Goal: Transaction & Acquisition: Purchase product/service

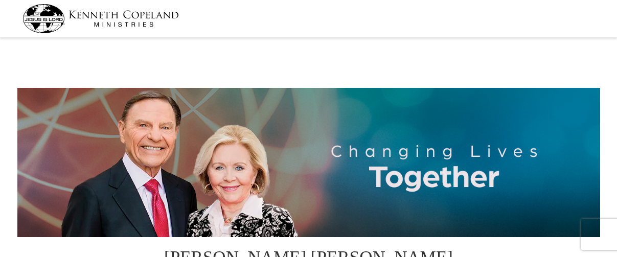
select select "MO"
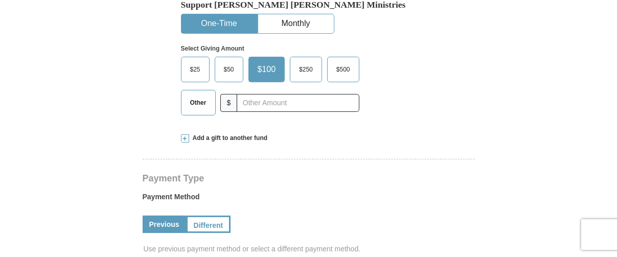
scroll to position [341, 0]
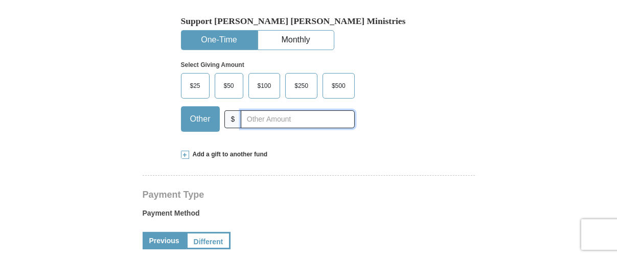
click at [250, 110] on input "text" at bounding box center [298, 119] width 114 height 18
type input "5.00"
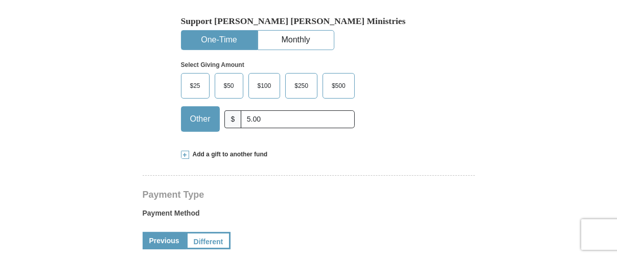
click at [393, 150] on div "Add a gift to another fund" at bounding box center [309, 154] width 256 height 9
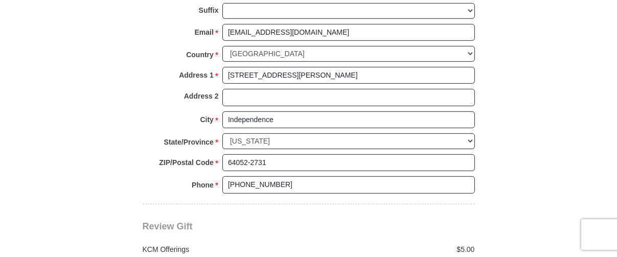
scroll to position [1023, 0]
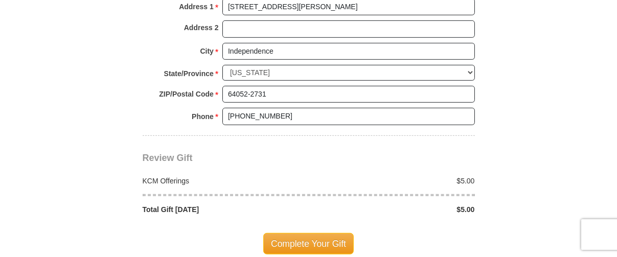
drag, startPoint x: 465, startPoint y: 189, endPoint x: 510, endPoint y: 170, distance: 49.0
click at [316, 233] on span "Complete Your Gift" at bounding box center [308, 243] width 91 height 21
